Goal: Book appointment/travel/reservation

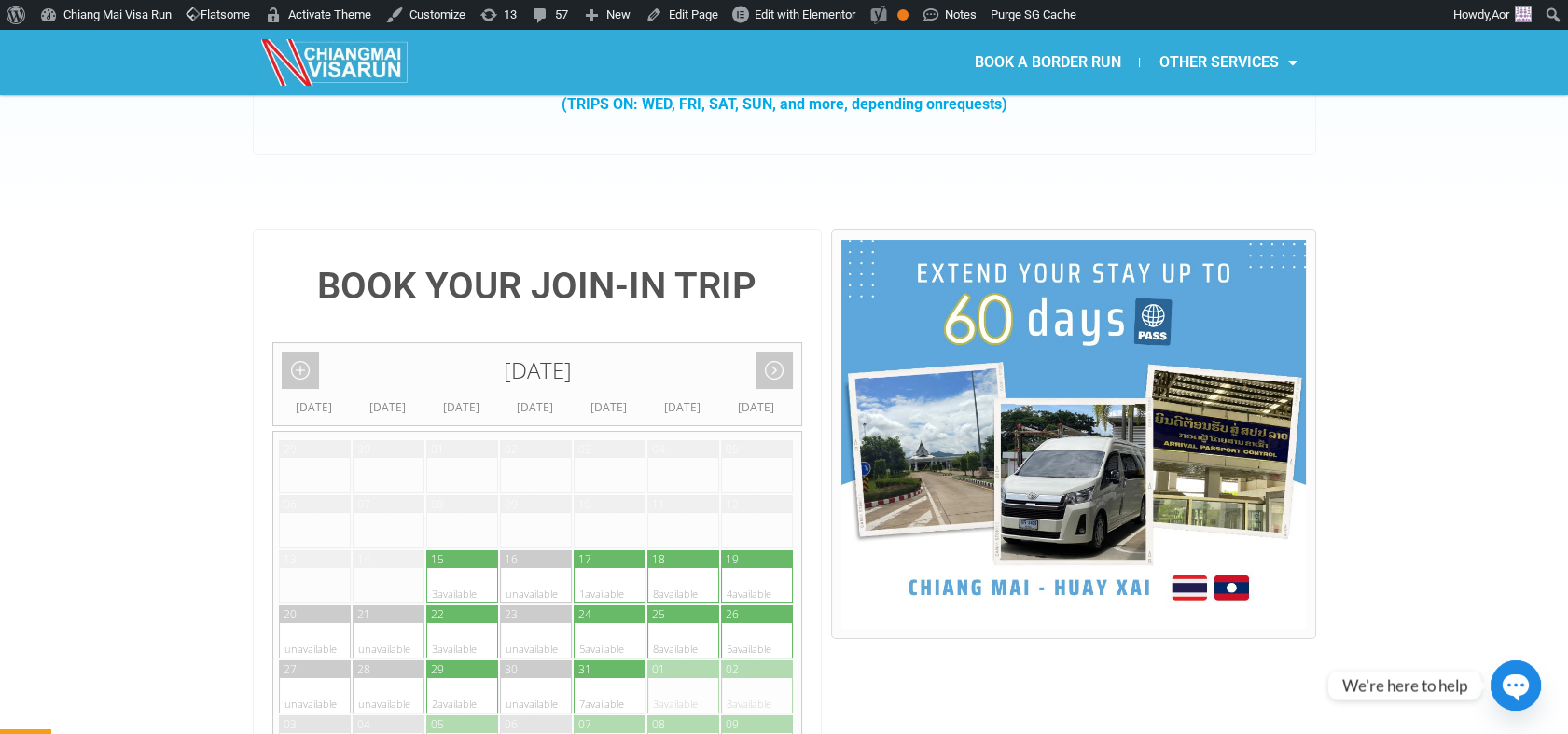
scroll to position [311, 0]
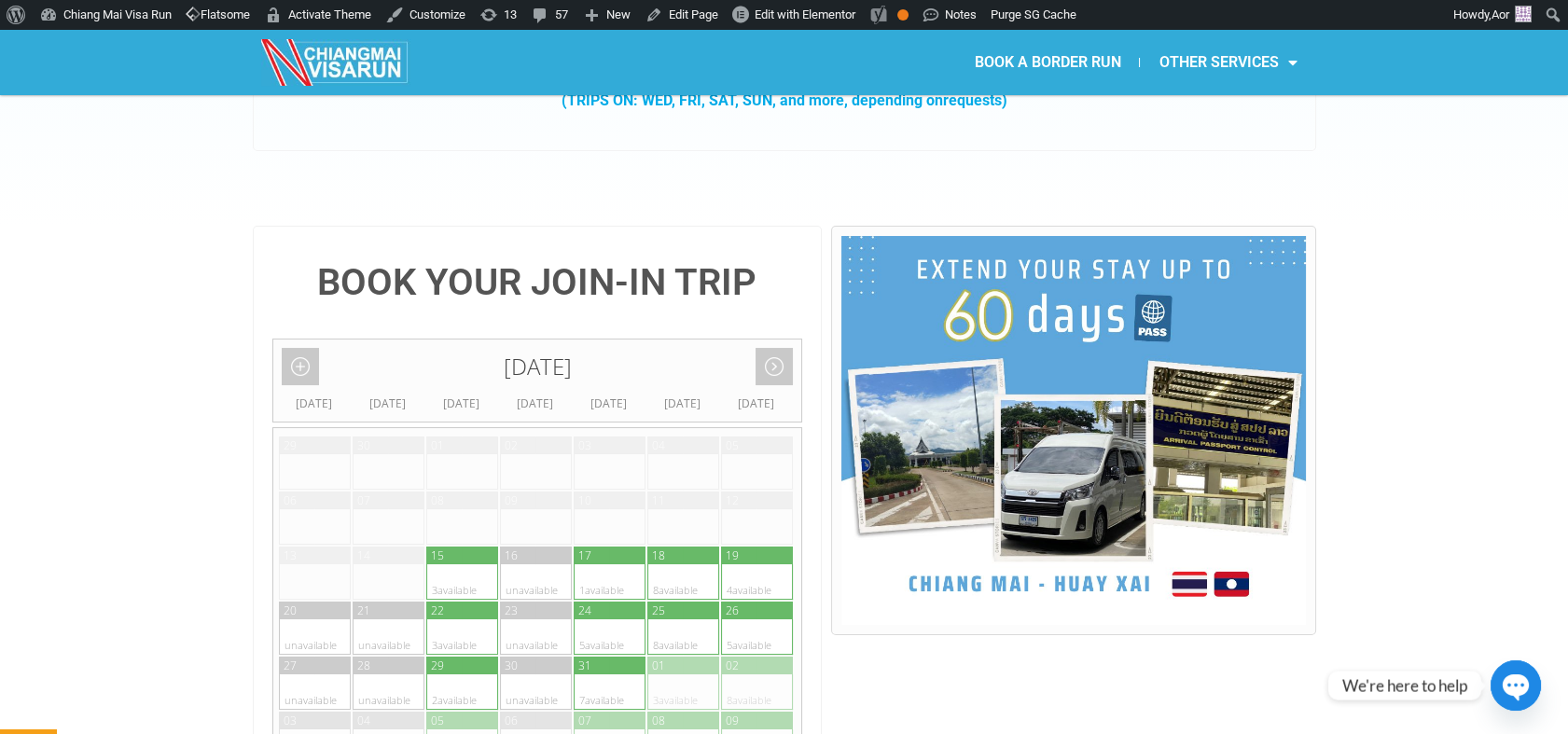
click at [612, 564] on div at bounding box center [626, 581] width 36 height 35
type input "17 October 2025"
radio input "true"
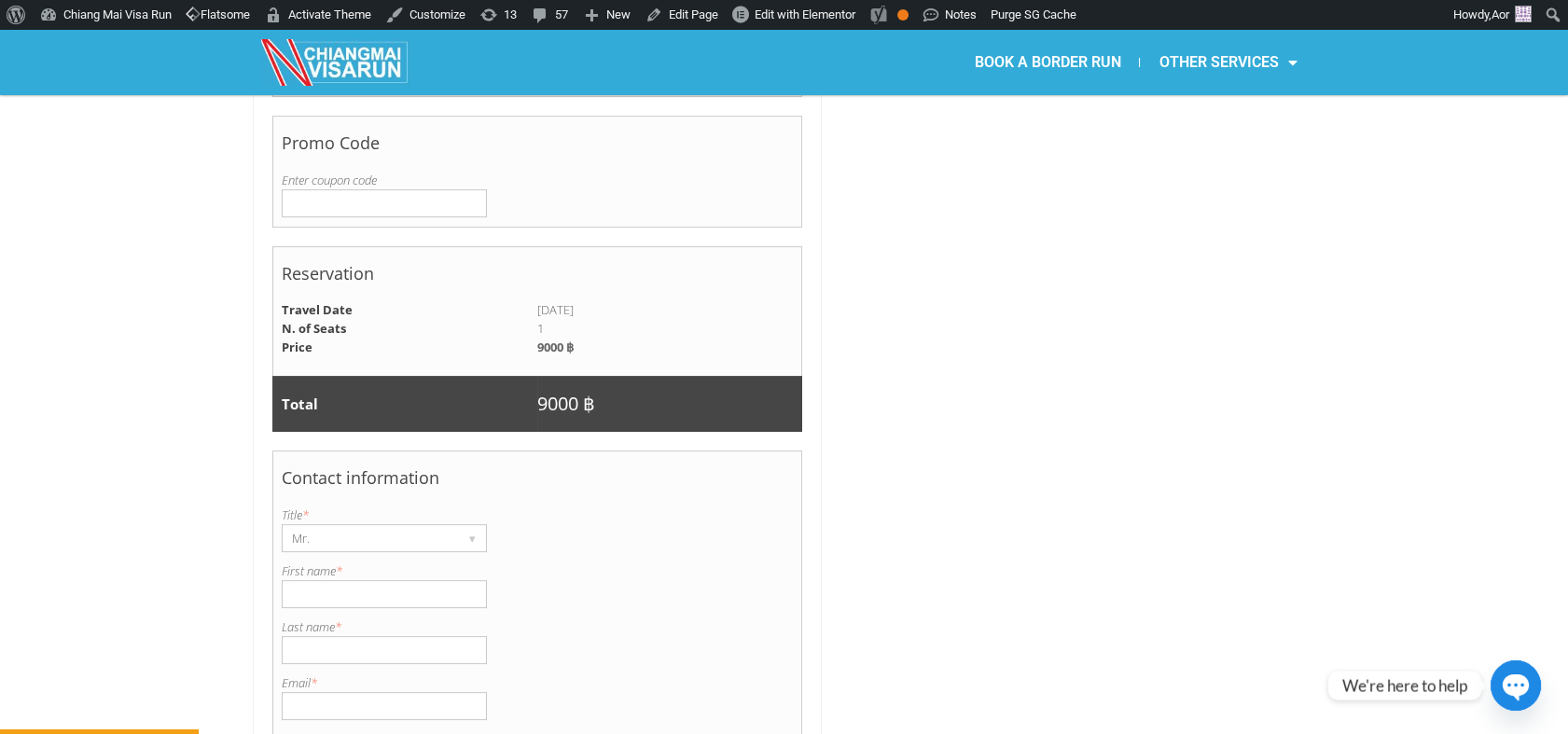
scroll to position [1212, 0]
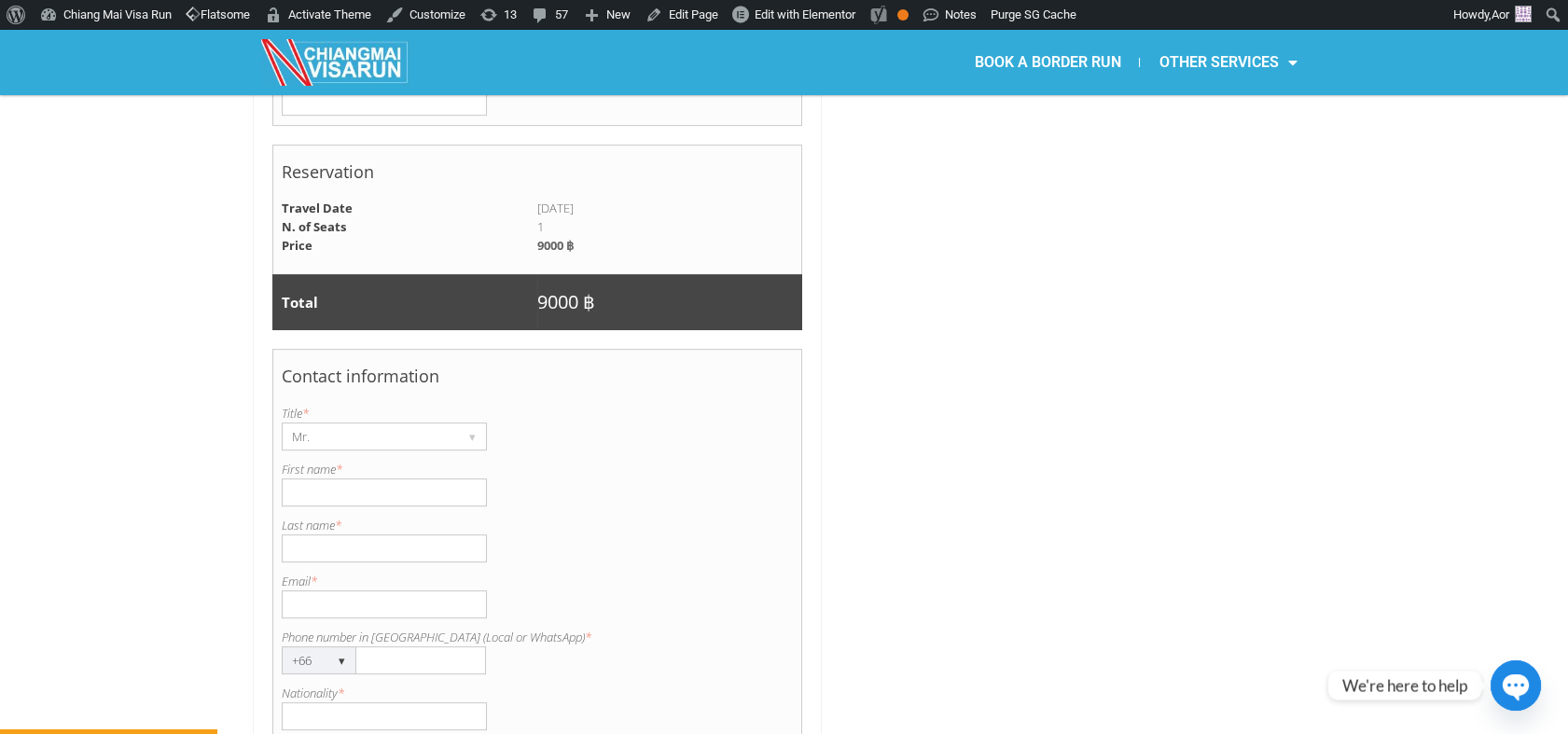
click at [353, 478] on input "First name *" at bounding box center [384, 492] width 205 height 28
click at [283, 423] on div "Mr." at bounding box center [366, 436] width 168 height 26
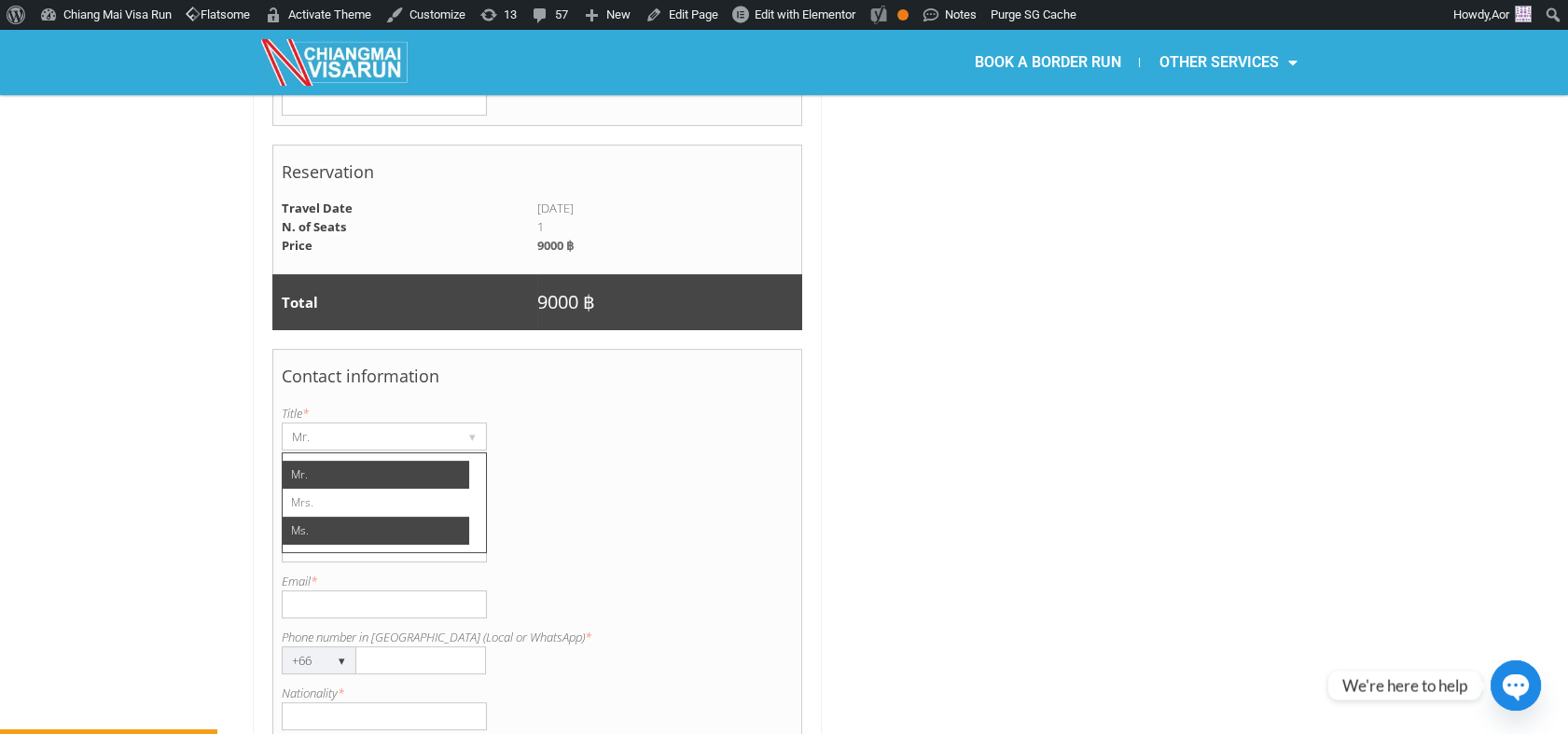
click at [319, 517] on li "Ms." at bounding box center [376, 531] width 187 height 28
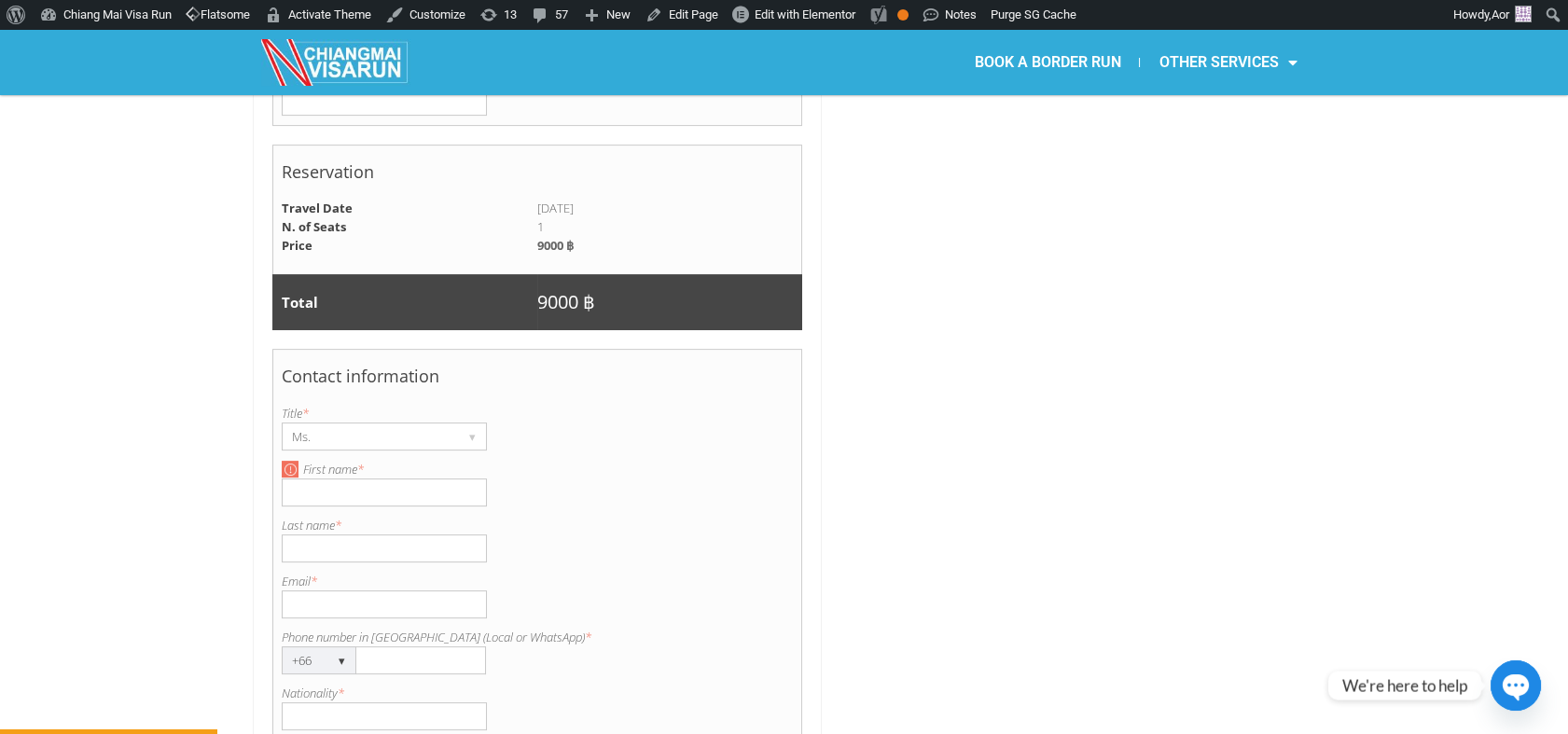
click at [319, 478] on input "First name *" at bounding box center [384, 492] width 205 height 28
type input "Ear"
click at [298, 534] on input "Last name *" at bounding box center [384, 548] width 205 height 28
type input "Dechapisood"
type input "c.chonpariyaporn@gmail.com"
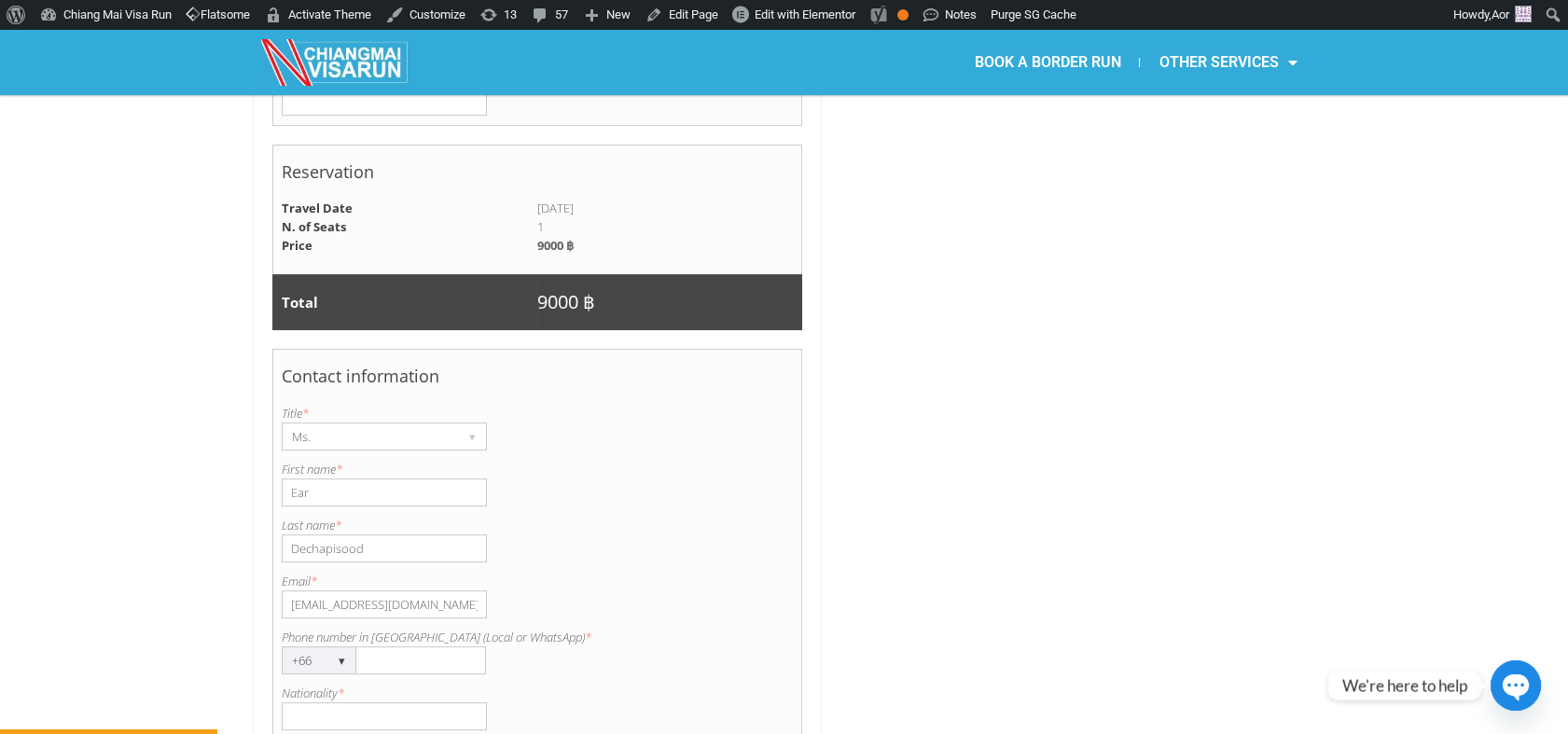
type input "0981459393"
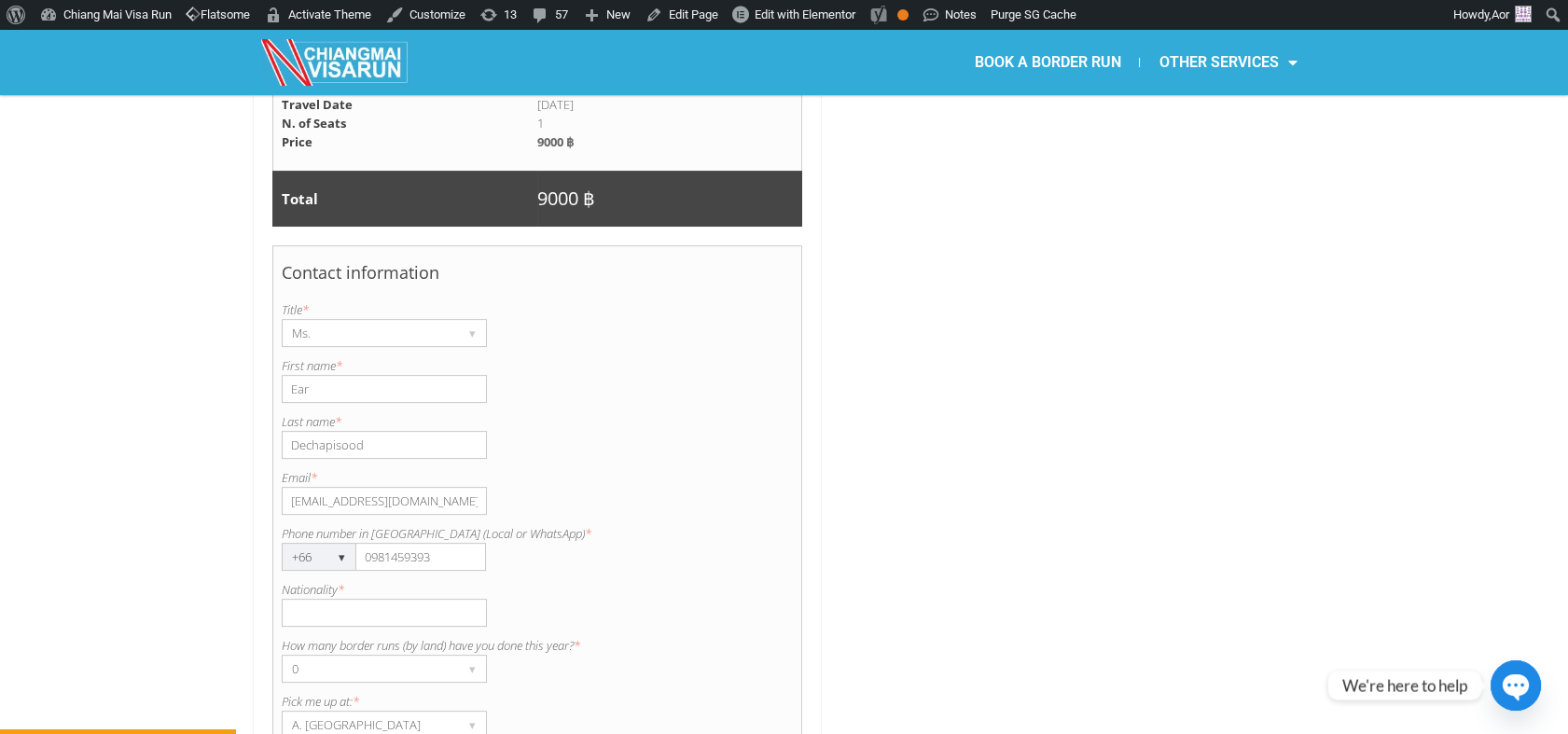
click at [341, 599] on input "Nationality *" at bounding box center [384, 612] width 205 height 28
type input "Thai"
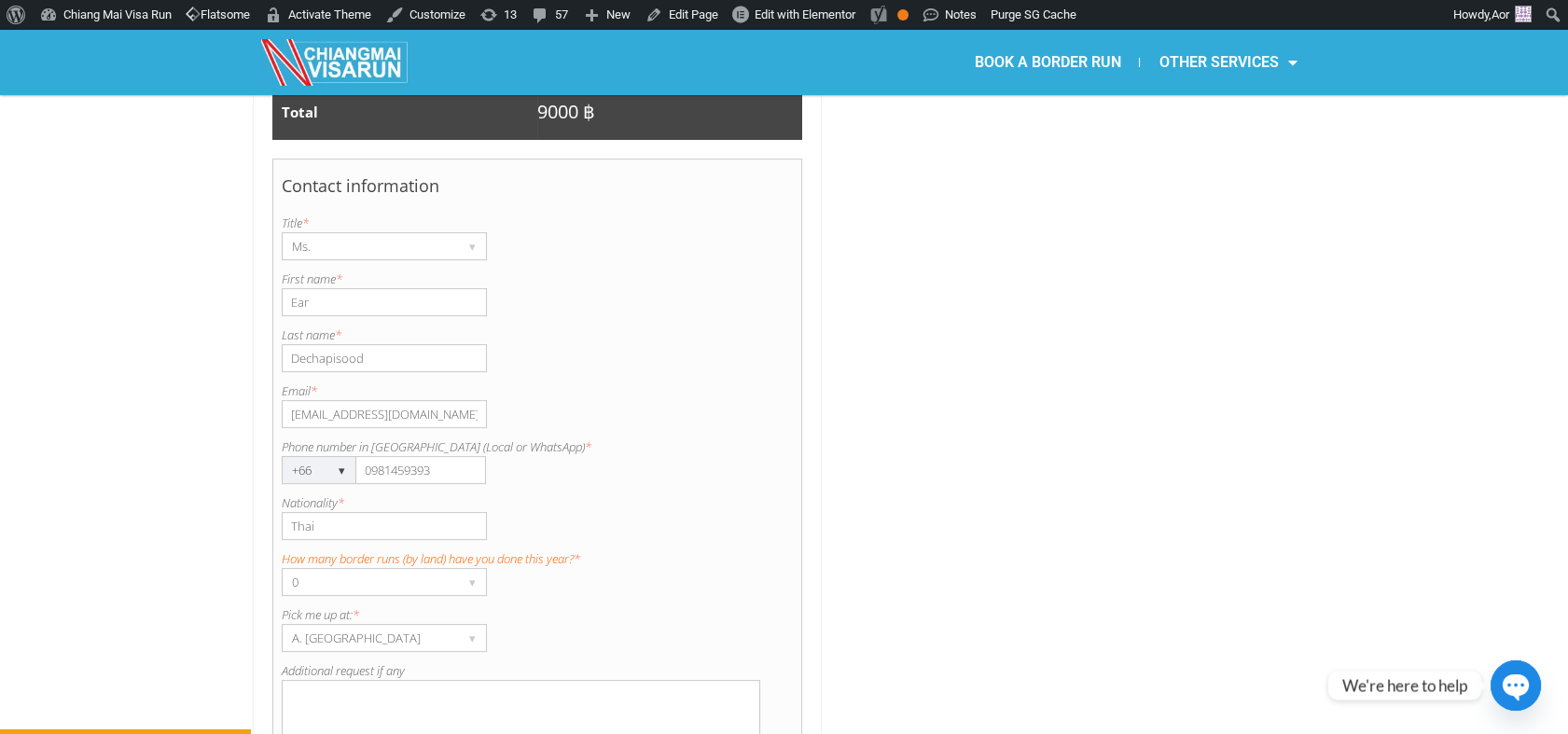
scroll to position [1419, 0]
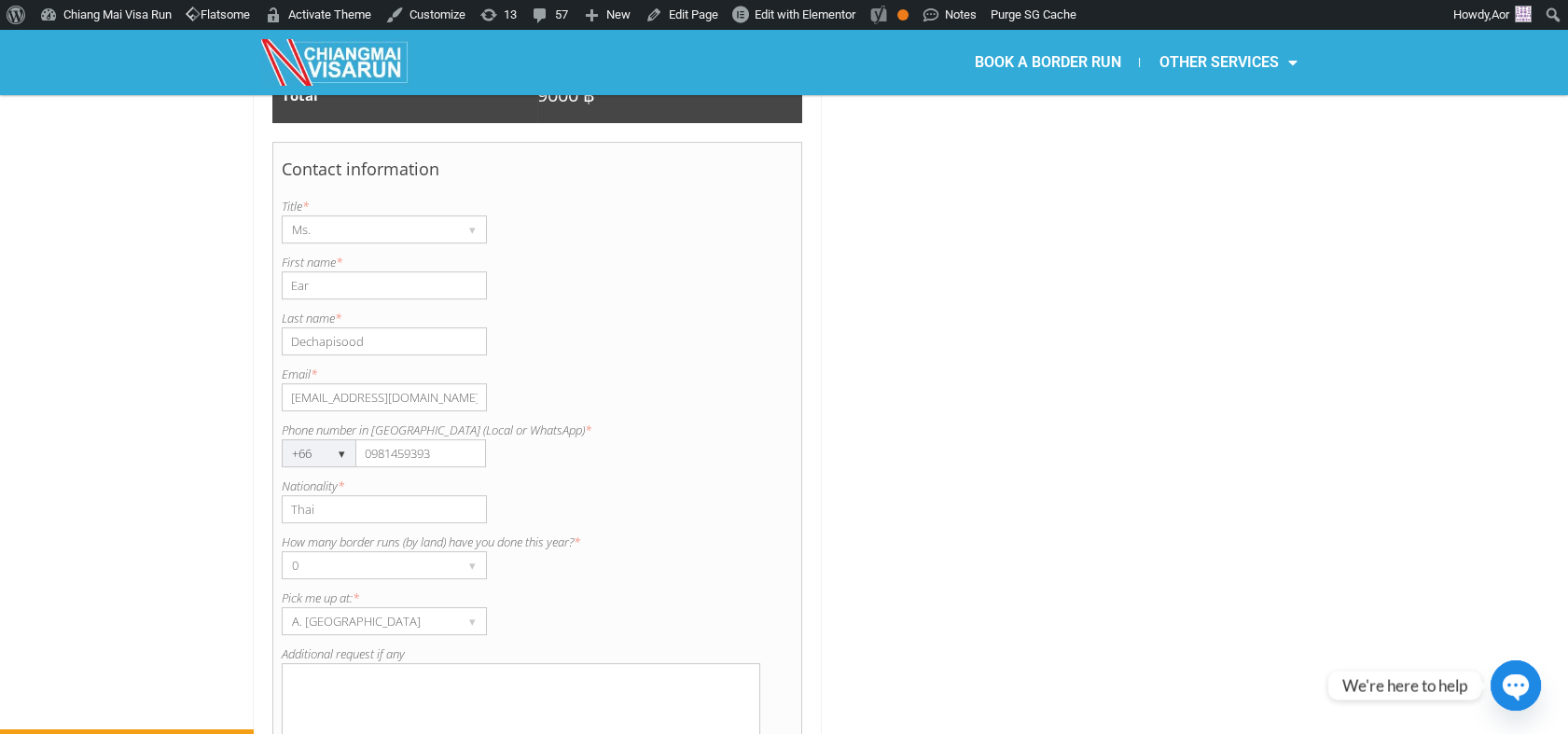
click at [332, 663] on textarea "Additional request if any" at bounding box center [521, 723] width 479 height 121
paste textarea "Meesook De Charm Lifepark"
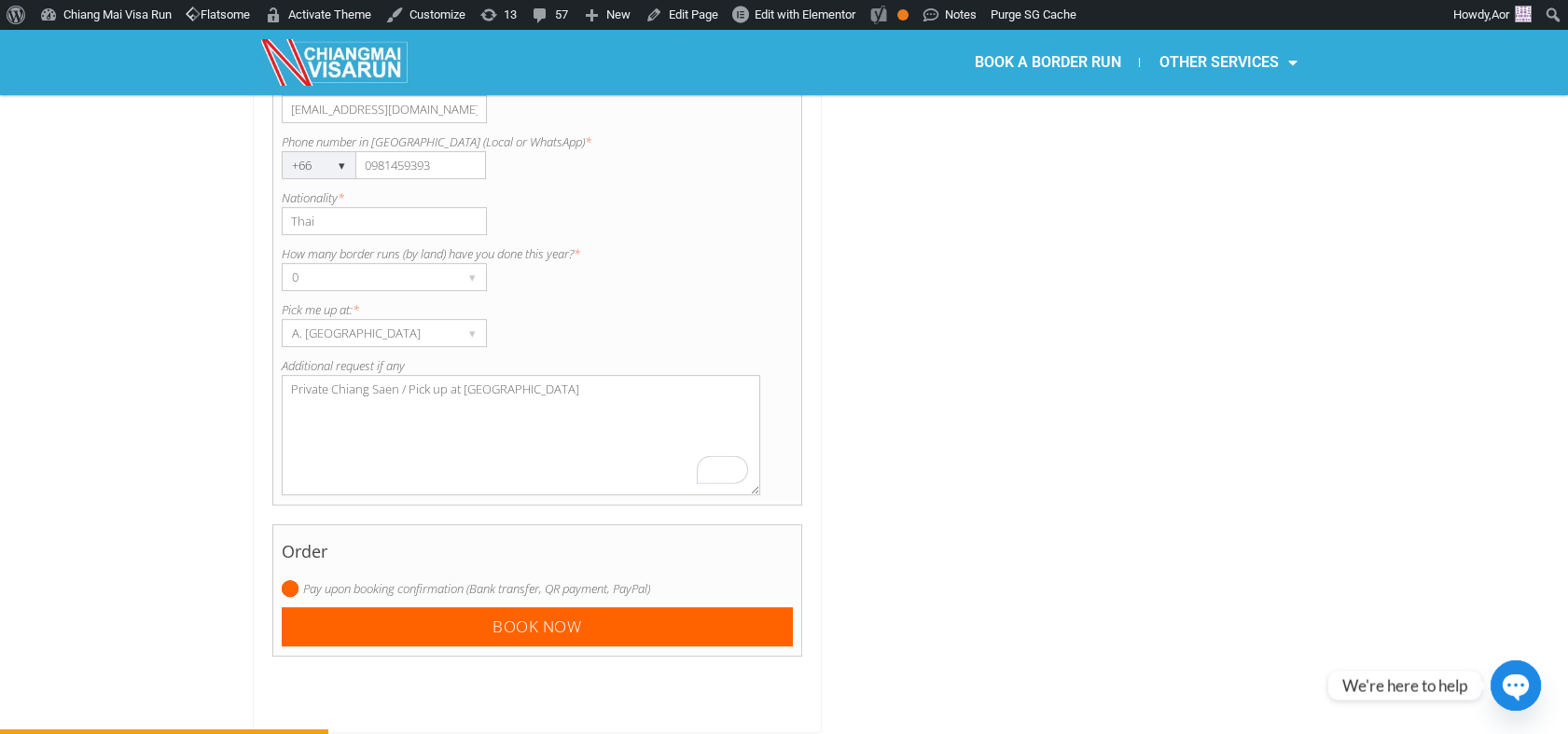
scroll to position [1834, 0]
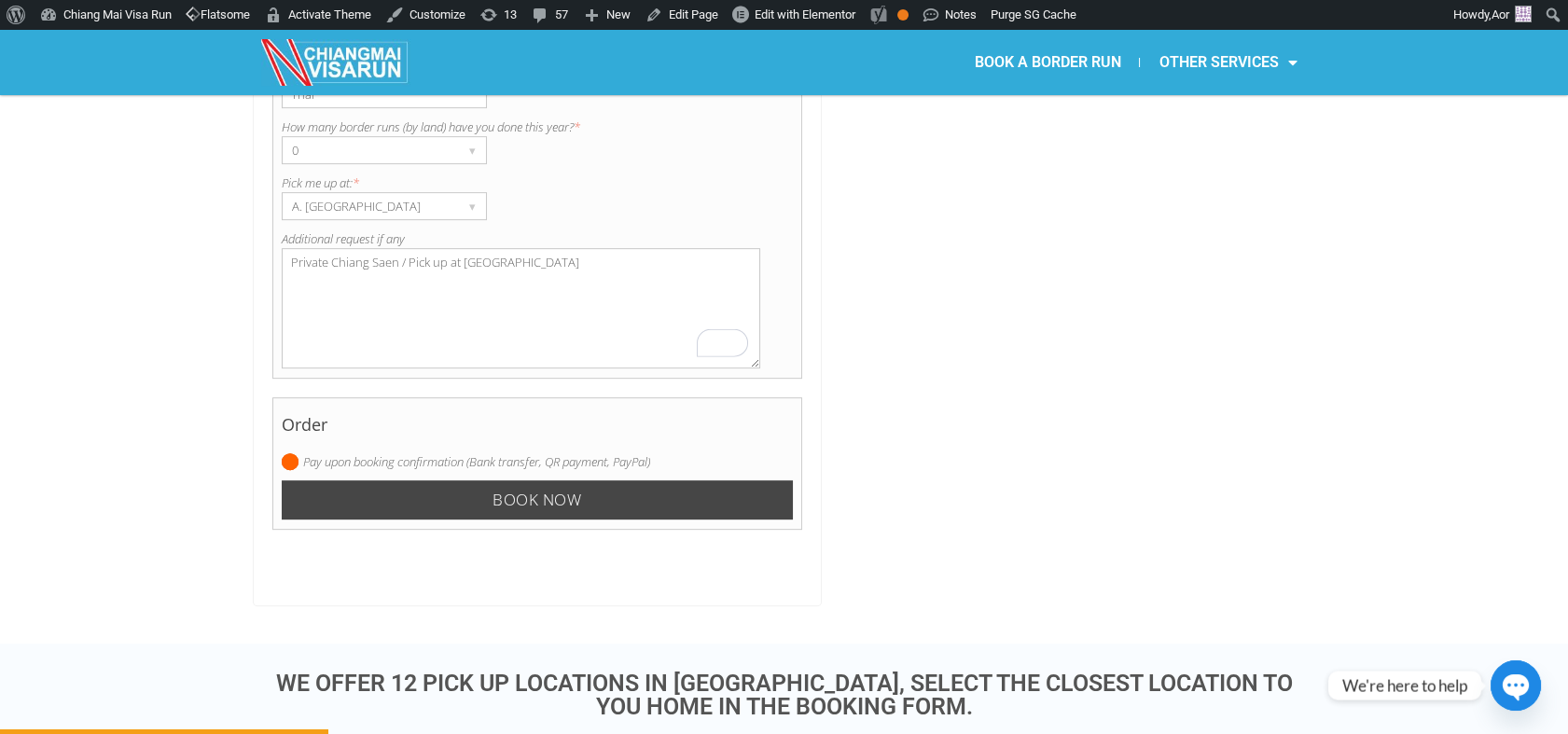
type textarea "Private Chiang Saen / Pick up at Meesook De Charm Lifepark"
click at [501, 480] on input "Book now" at bounding box center [538, 499] width 512 height 40
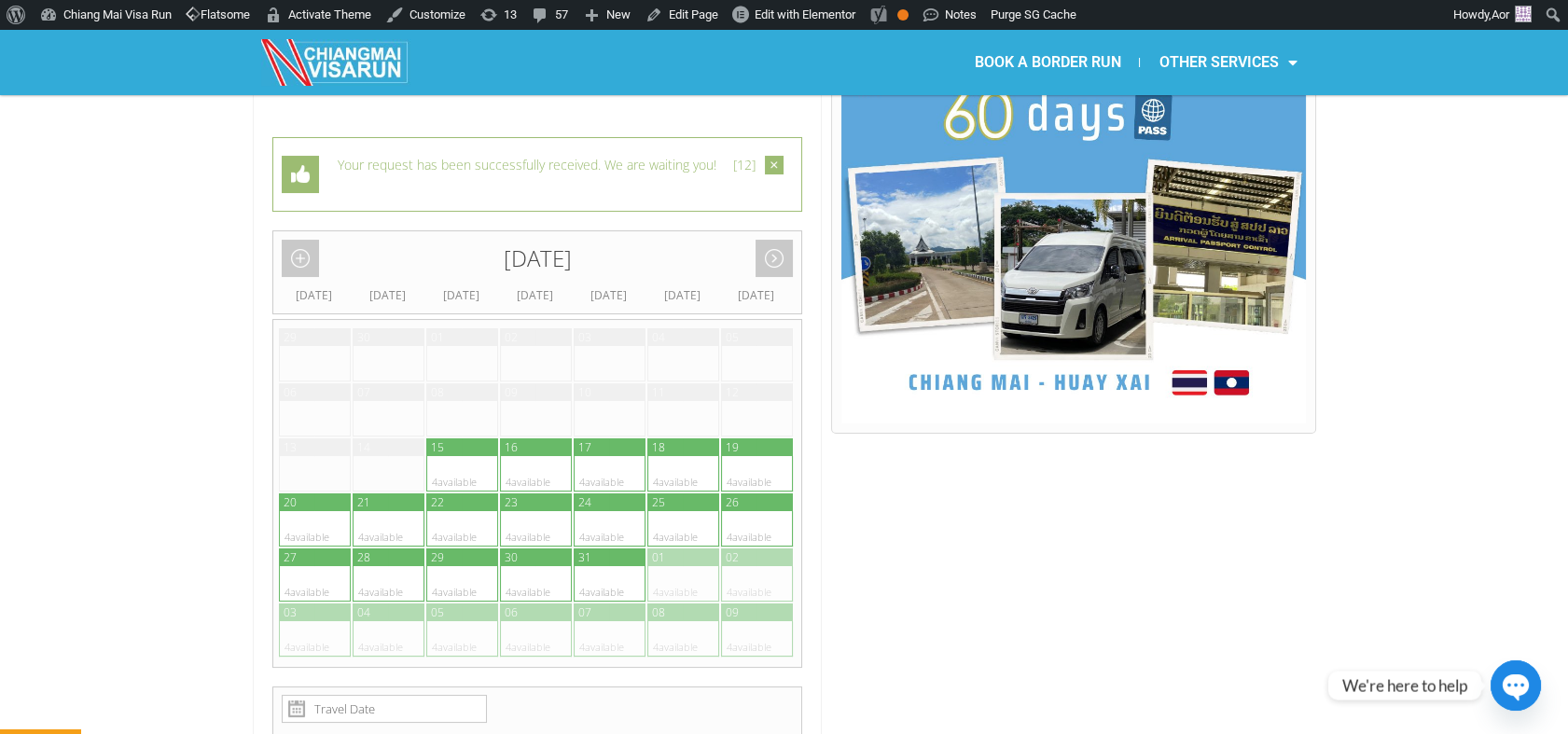
scroll to position [97, 0]
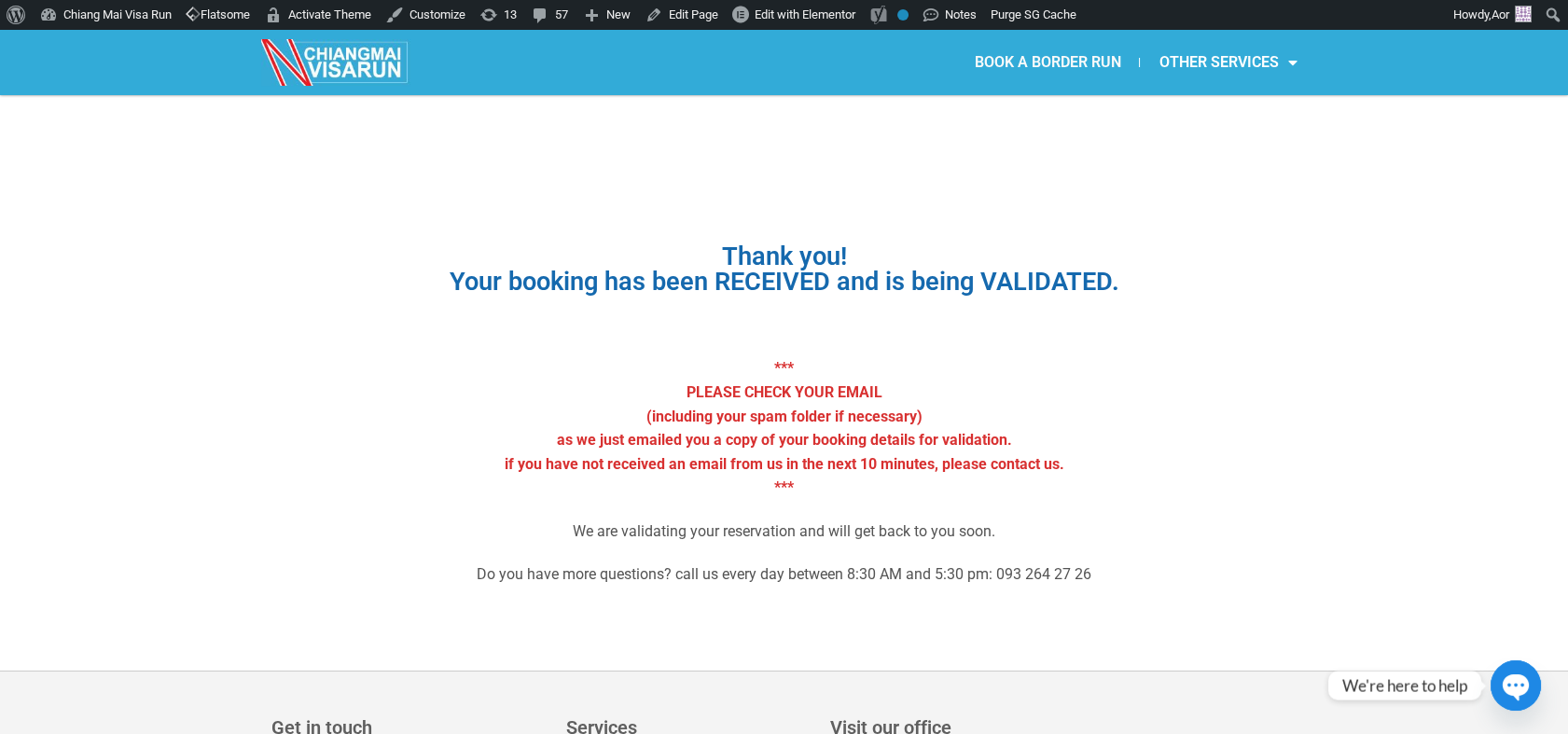
click at [1048, 55] on link "BOOK A BORDER RUN" at bounding box center [1047, 62] width 184 height 43
